Goal: Task Accomplishment & Management: Complete application form

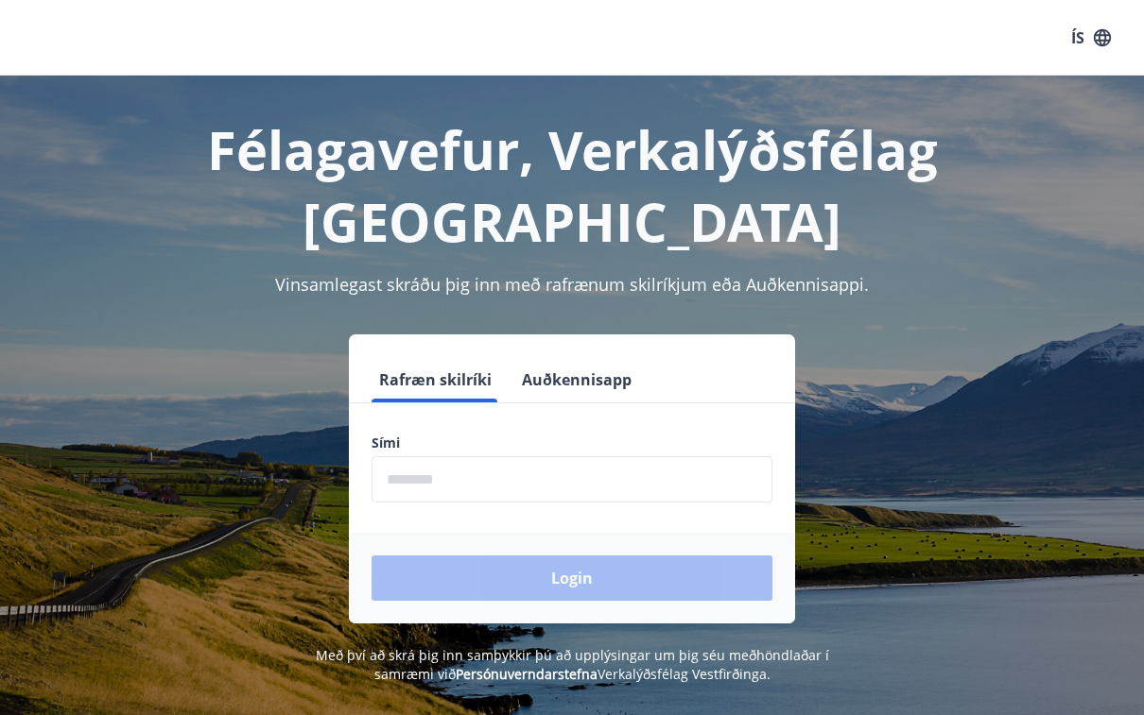
click at [473, 456] on input "phone" at bounding box center [571, 479] width 401 height 46
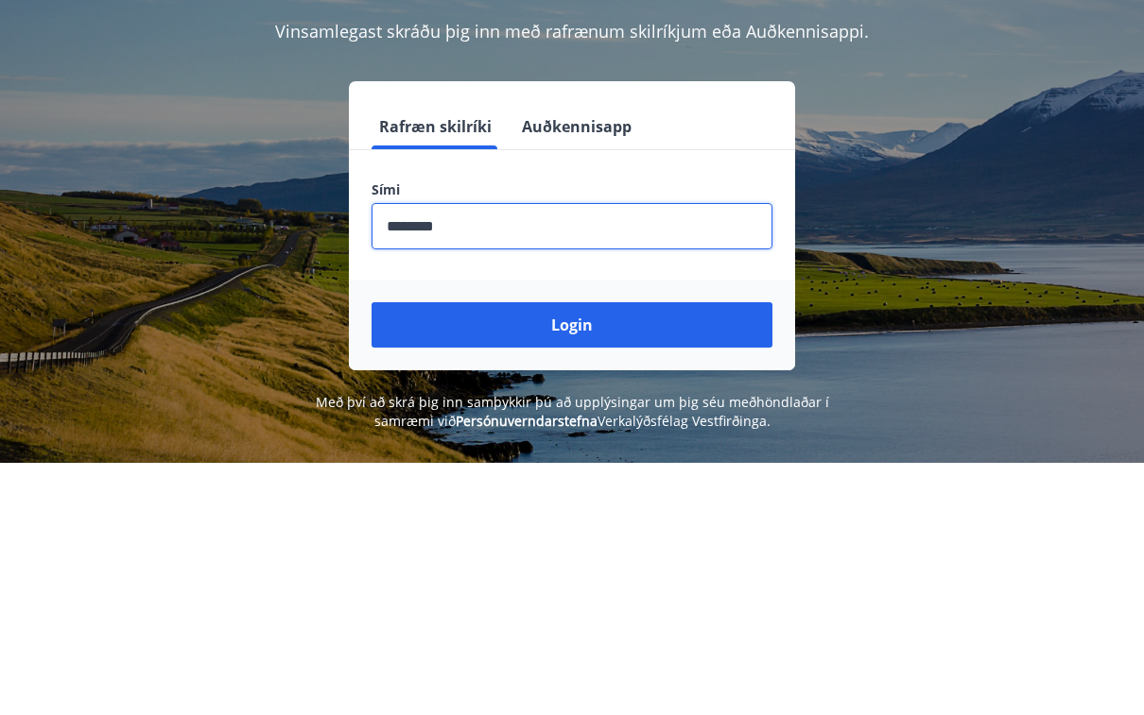
type input "********"
click at [598, 556] on button "Login" at bounding box center [571, 578] width 401 height 45
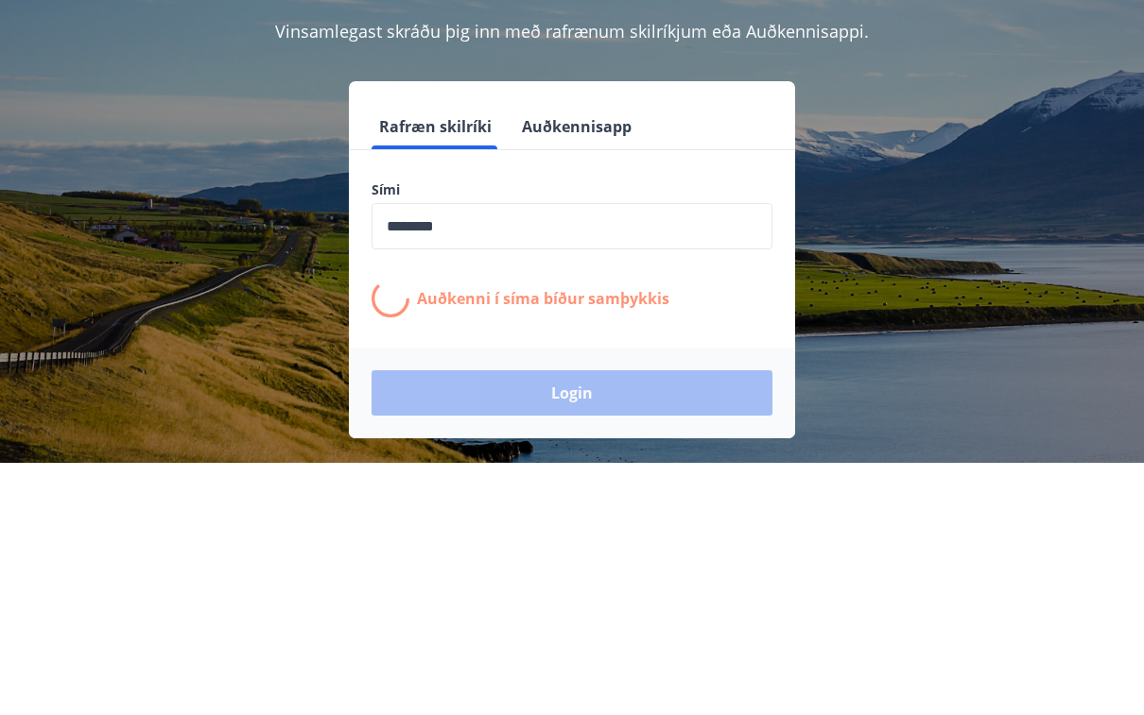
scroll to position [253, 0]
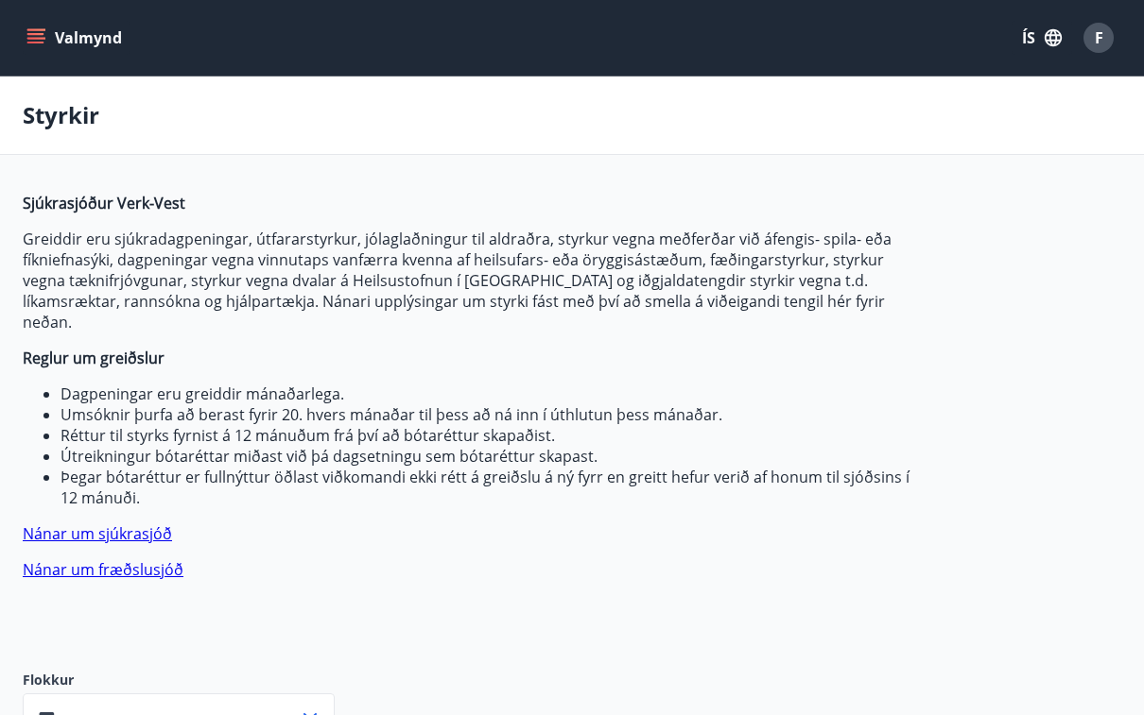
type input "***"
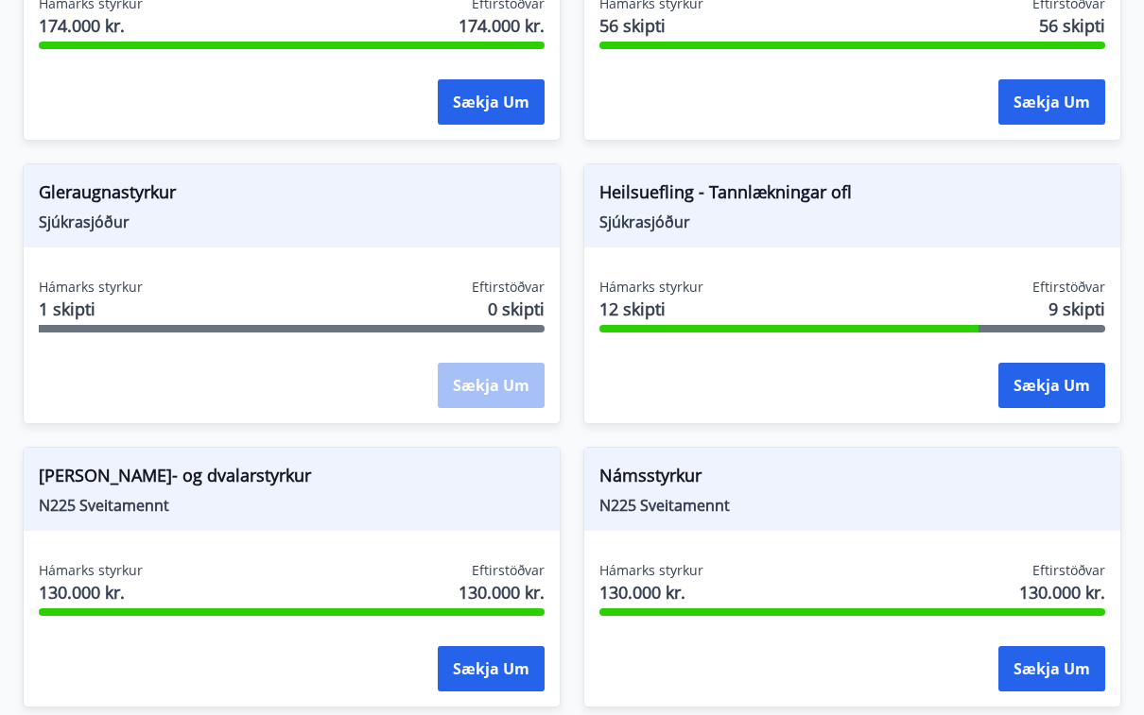
scroll to position [2090, 0]
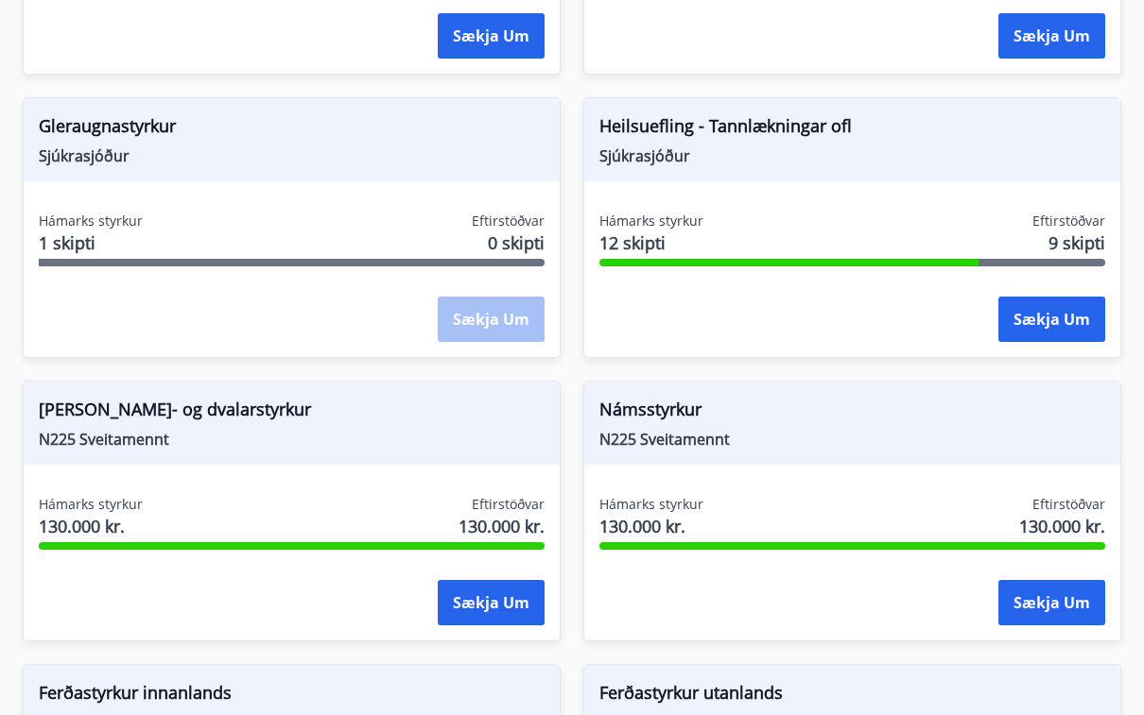
click at [1076, 231] on span "9 skipti" at bounding box center [1076, 243] width 57 height 25
click at [1063, 305] on button "Sækja um" at bounding box center [1051, 319] width 107 height 45
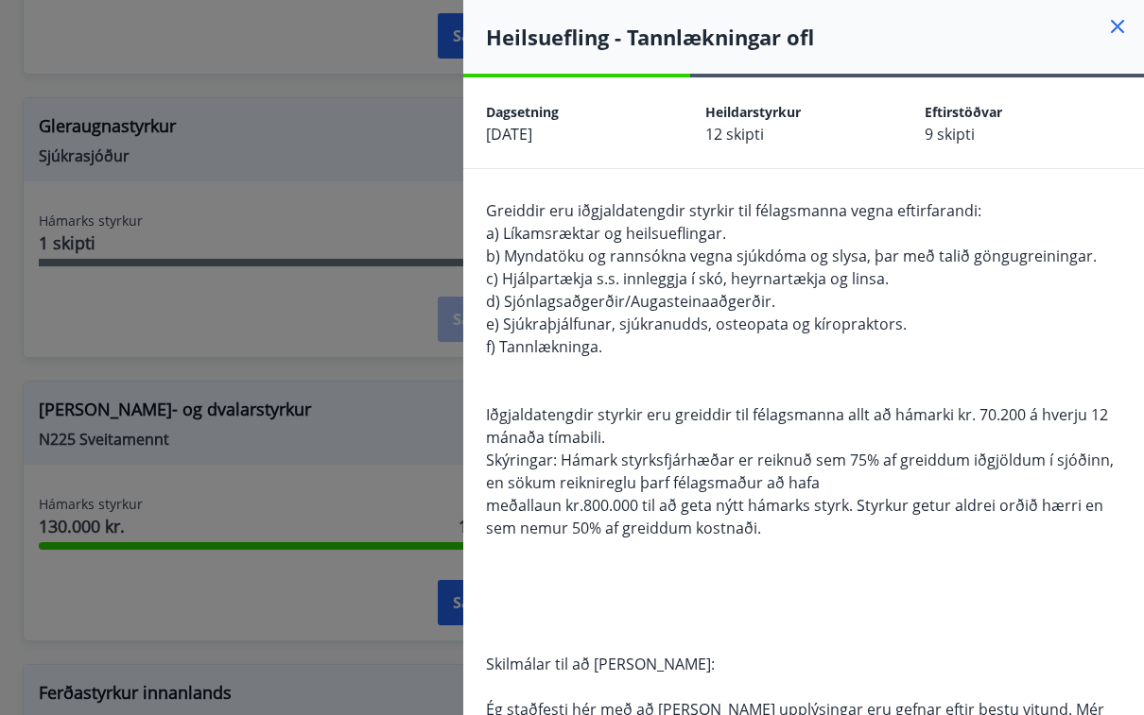
scroll to position [0, 0]
click at [1114, 37] on icon at bounding box center [1117, 26] width 23 height 23
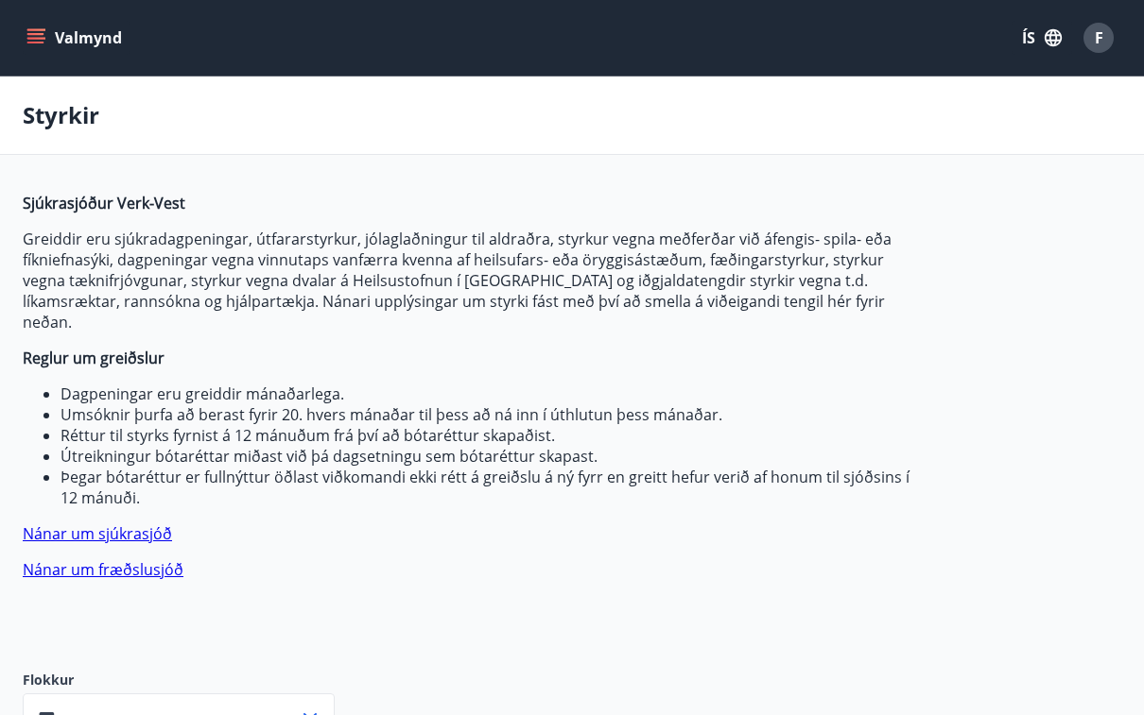
click at [36, 35] on icon "menu" at bounding box center [35, 34] width 17 height 2
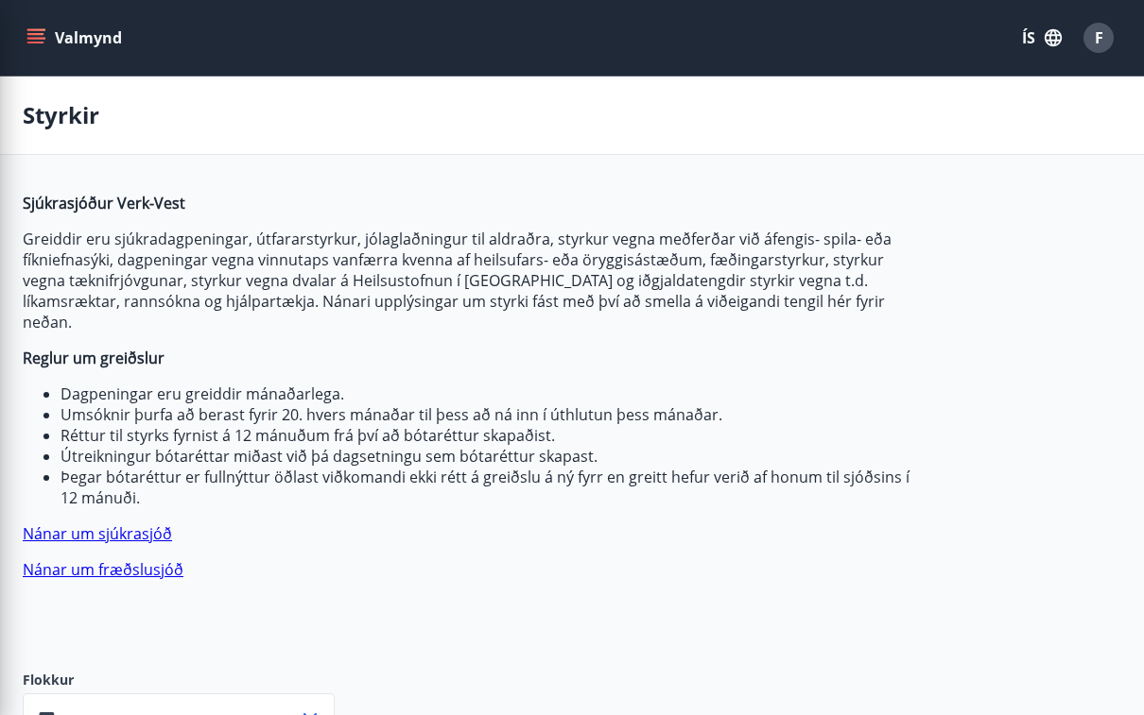
click at [1034, 39] on button "ÍS" at bounding box center [1041, 38] width 60 height 34
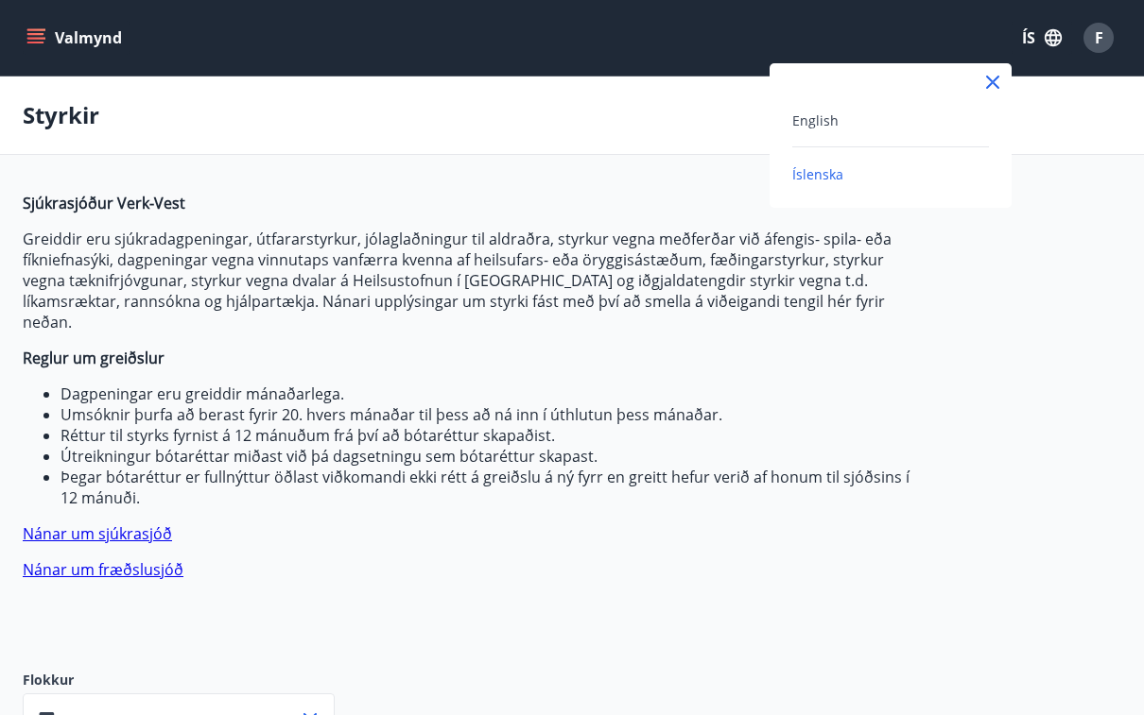
click at [854, 125] on div "English" at bounding box center [890, 120] width 197 height 23
click at [56, 51] on button "Menu" at bounding box center [64, 38] width 83 height 34
click at [43, 39] on icon "menu" at bounding box center [37, 38] width 21 height 2
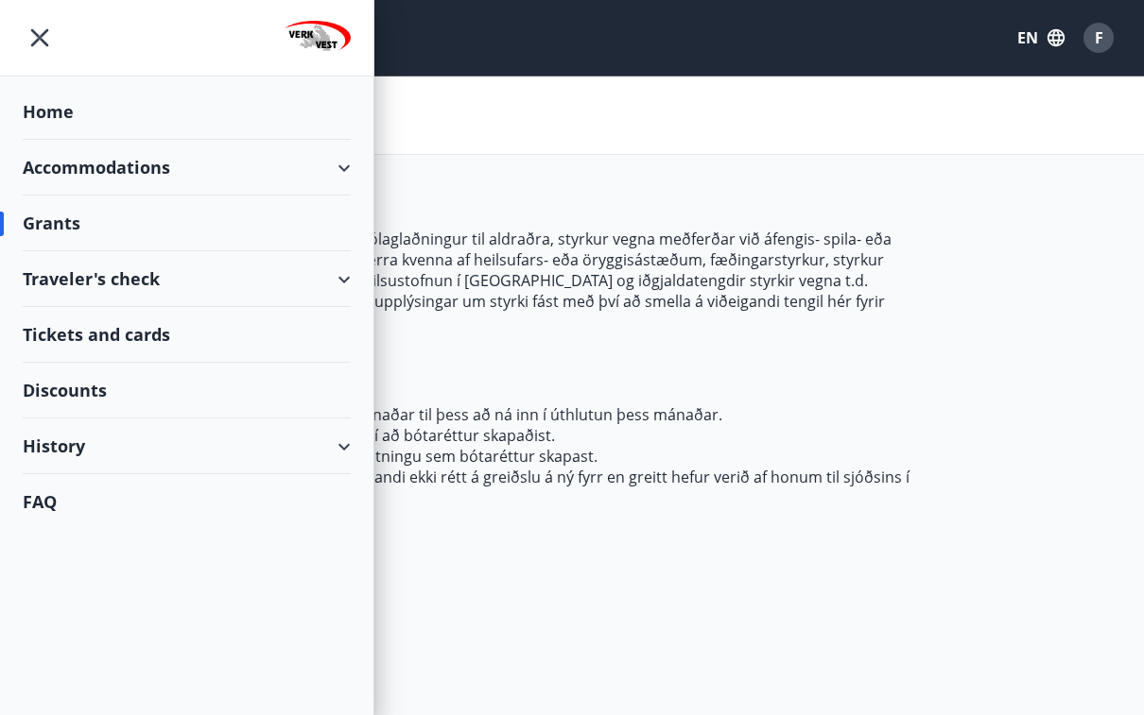
click at [64, 445] on div "History" at bounding box center [187, 447] width 328 height 56
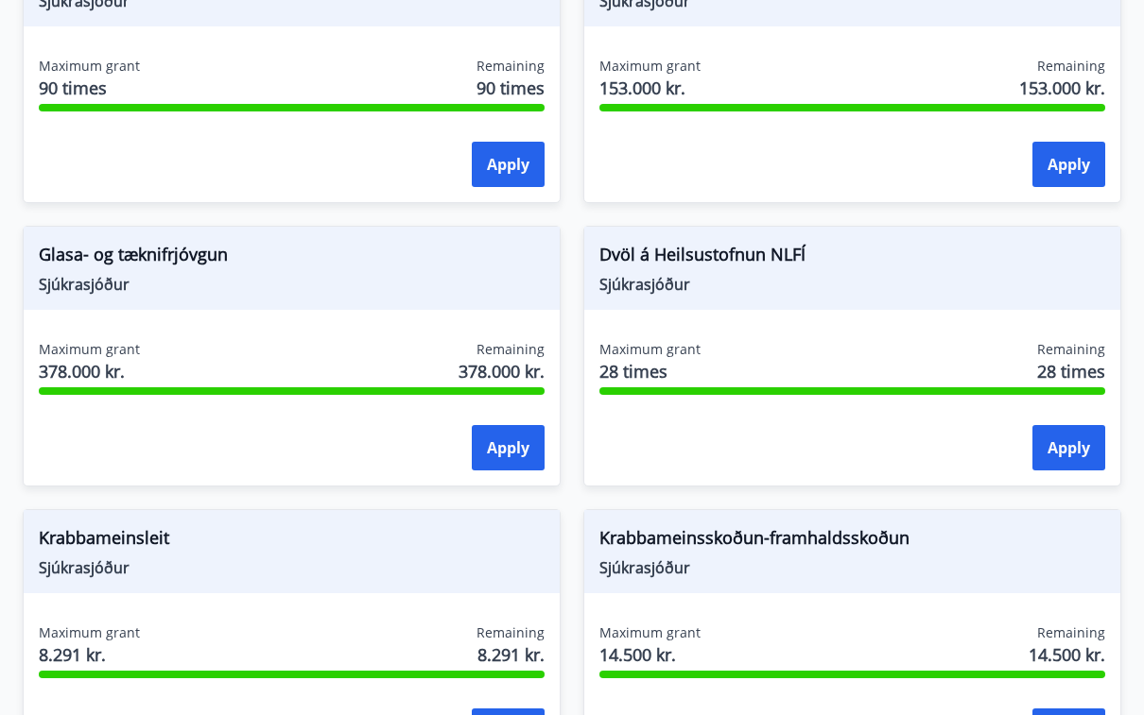
scroll to position [1156, 0]
